Goal: Information Seeking & Learning: Learn about a topic

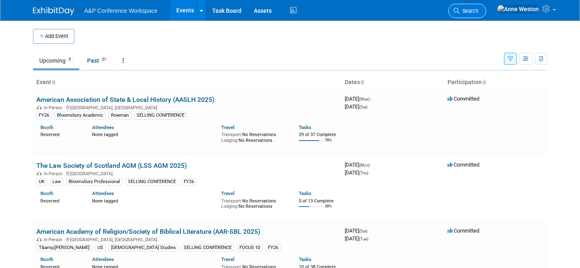
click at [478, 10] on span "Search" at bounding box center [469, 11] width 19 height 6
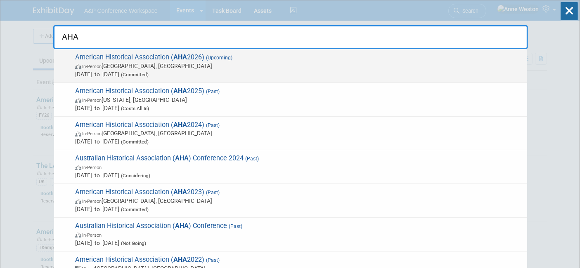
type input "AHA"
click at [121, 57] on span "American Historical Association ( AHA 2026) (Upcoming) In-Person Chicago, IL Ja…" at bounding box center [298, 65] width 450 height 25
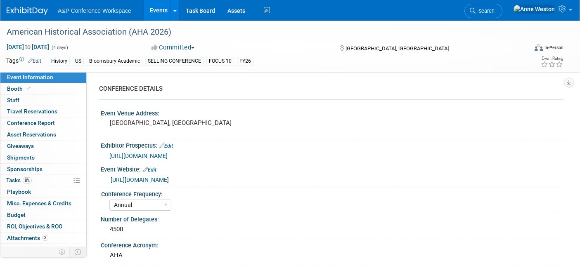
select select "Annual"
select select "Level 1"
select select "In-Person Booth"
select select "History"
select select "Bloomsbury Academic"
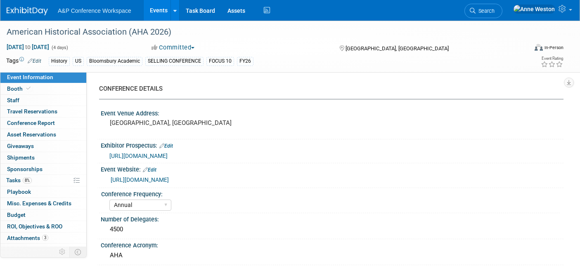
select select "[PERSON_NAME]"
select select "Networking/Commissioning"
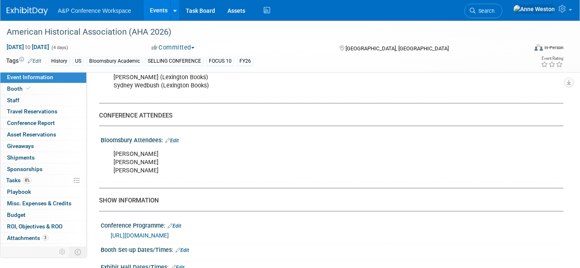
scroll to position [367, 0]
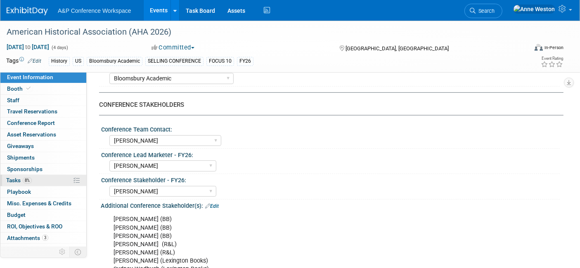
click at [24, 179] on span "8%" at bounding box center [27, 181] width 9 height 6
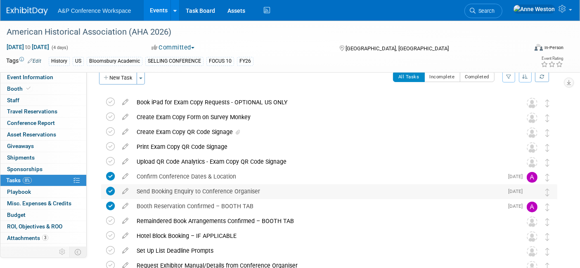
scroll to position [0, 0]
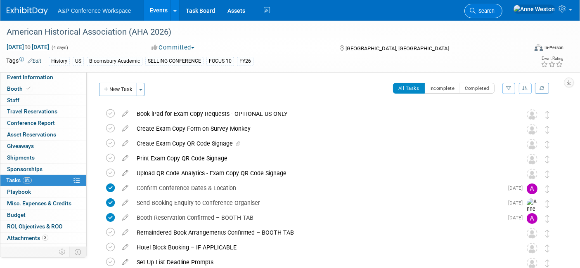
click at [495, 10] on span "Search" at bounding box center [485, 11] width 19 height 6
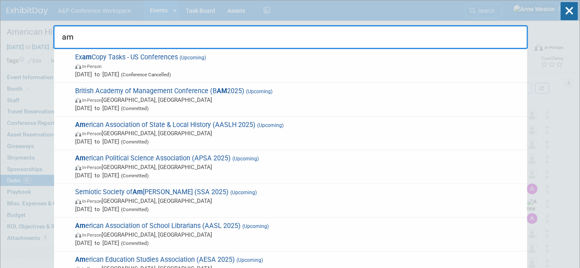
type input "a"
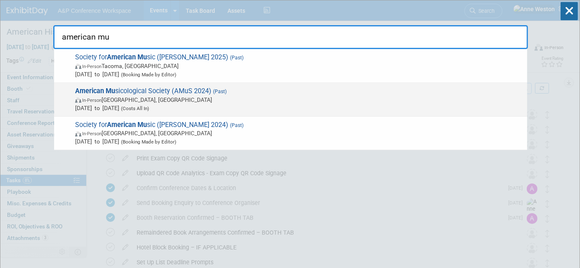
type input "american mu"
click at [121, 92] on span "American Mu sicological Society (AMuS 2024) (Past) In-Person [GEOGRAPHIC_DATA],…" at bounding box center [298, 99] width 450 height 25
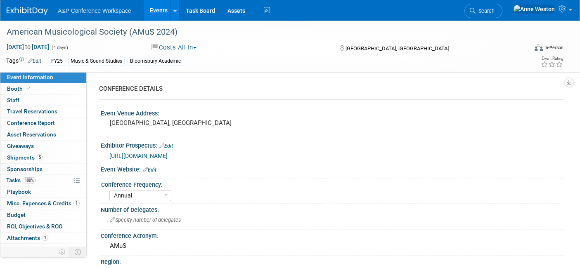
select select "Annual"
select select "Level 2"
select select "In-Person Booth"
select select "[PERSON_NAME]"
select select "Networking/Commissioning"
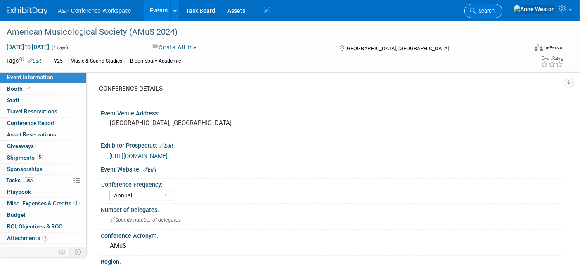
click at [495, 13] on span "Search" at bounding box center [485, 11] width 19 height 6
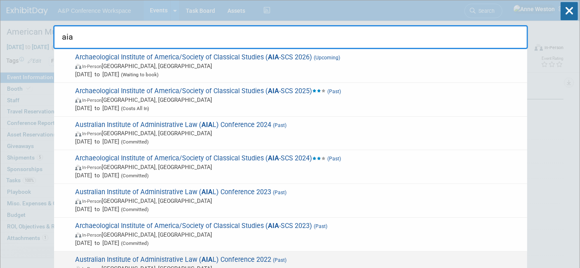
type input "aia"
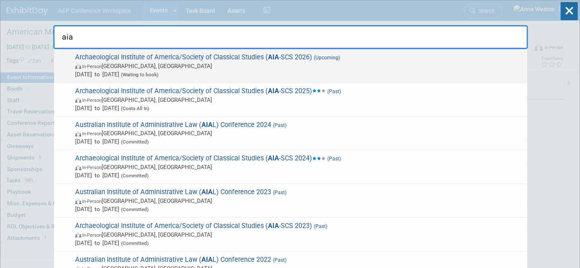
click at [186, 67] on span "In-Person San Francisco, CA" at bounding box center [299, 66] width 448 height 8
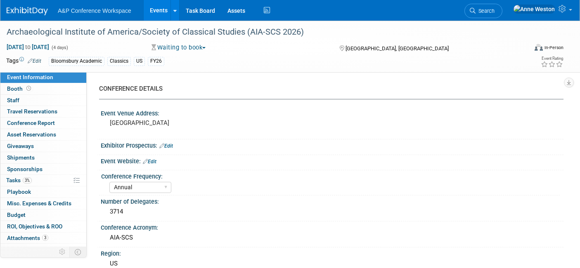
select select "Annual"
select select "Level 2"
select select "In-Person Booth"
select select "Classical Studies"
select select "Bloomsbury Academic"
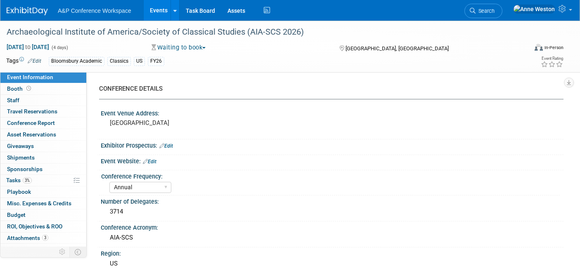
select select "[PERSON_NAME]"
select select "Networking/Commissioning"
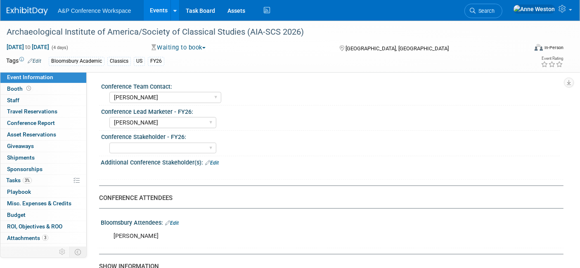
scroll to position [367, 0]
